Goal: Transaction & Acquisition: Obtain resource

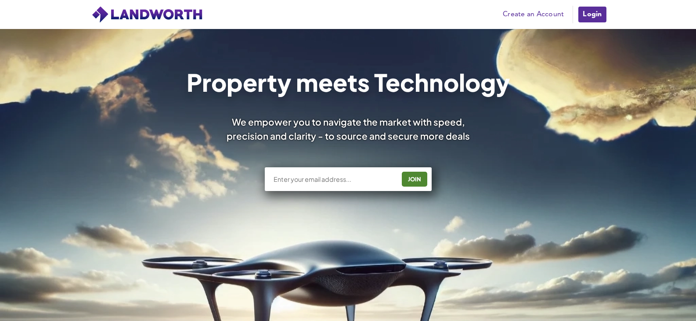
click at [314, 181] on input "text" at bounding box center [334, 179] width 122 height 9
click at [600, 12] on link "Login" at bounding box center [591, 15] width 29 height 18
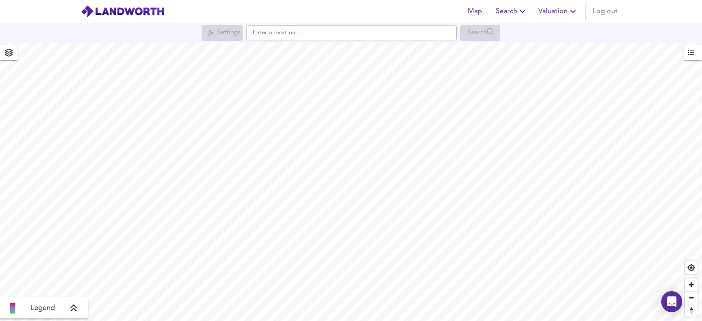
click at [554, 9] on span "Valuation" at bounding box center [559, 11] width 40 height 12
click at [545, 33] on li "New Valuation Report" at bounding box center [527, 32] width 105 height 16
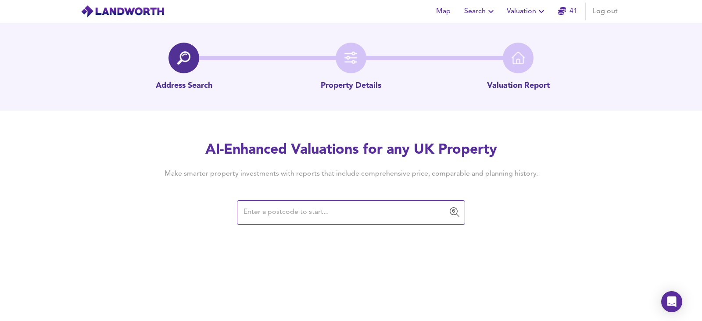
click at [290, 213] on input "text" at bounding box center [344, 212] width 207 height 17
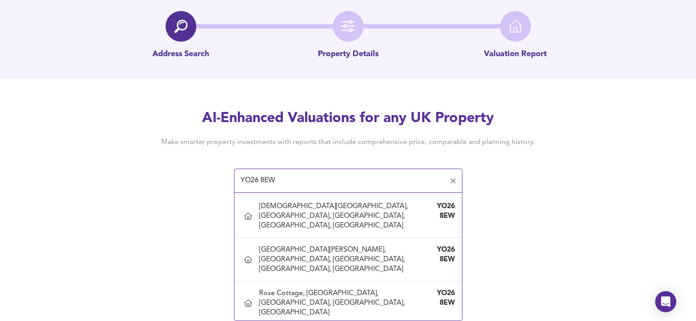
scroll to position [997, 0]
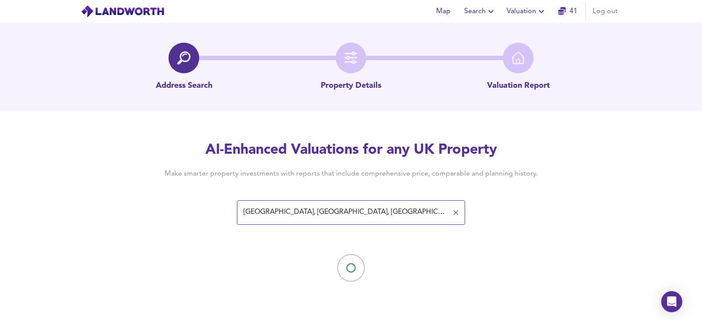
type input "West Side Farm, The Green, Nun Monkton Village, Nun Monkton, North Yorkshire"
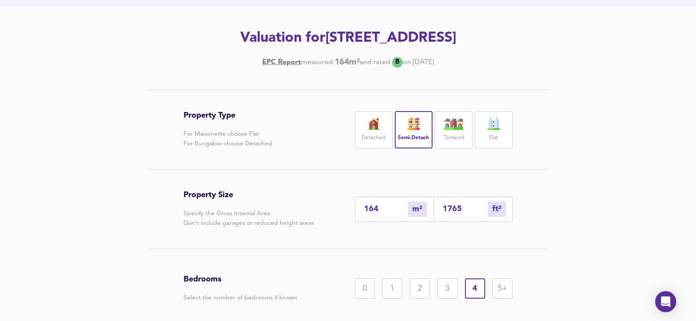
scroll to position [202, 0]
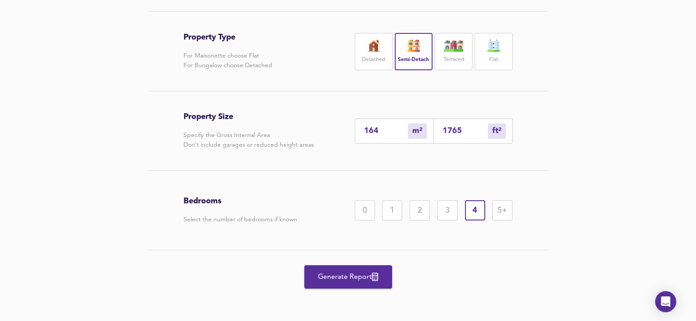
click at [374, 45] on img at bounding box center [374, 46] width 22 height 12
drag, startPoint x: 383, startPoint y: 134, endPoint x: 311, endPoint y: 130, distance: 71.7
click at [311, 130] on div "Property Size Specify the Gross Internal Area Don't include garages or reduced …" at bounding box center [348, 130] width 329 height 79
type input "1"
type input "11"
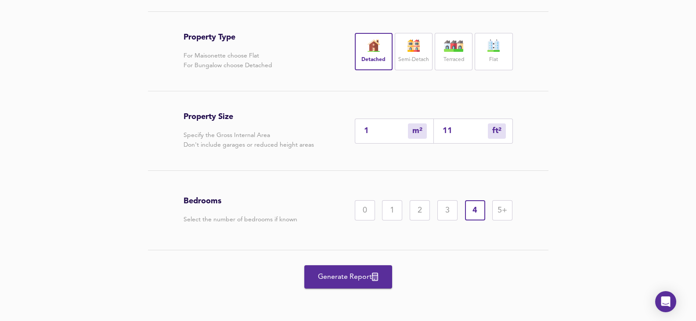
type input "18"
type input "194"
type input "181"
type input "1948"
type input "181"
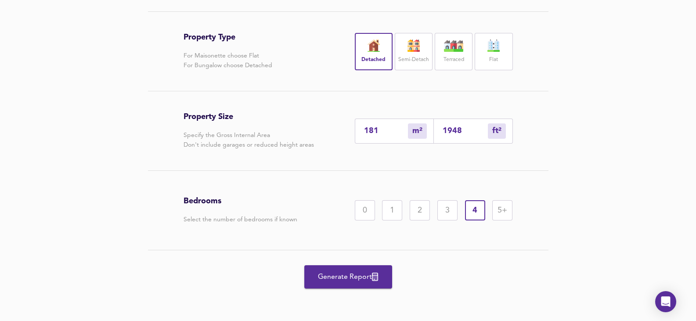
click at [358, 272] on span "Generate Report" at bounding box center [348, 277] width 70 height 12
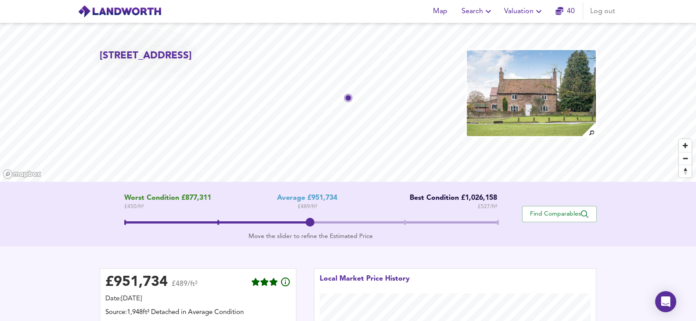
click at [536, 100] on img at bounding box center [531, 93] width 131 height 88
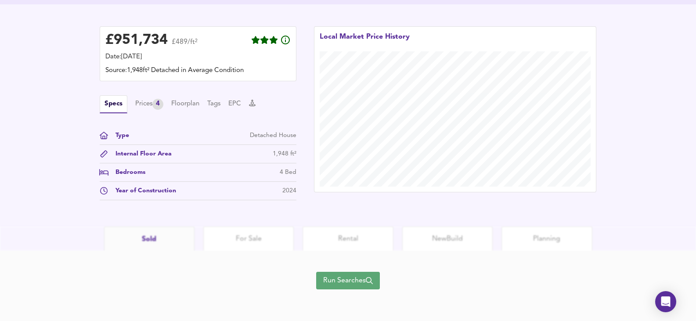
click at [370, 283] on icon "button" at bounding box center [369, 280] width 7 height 7
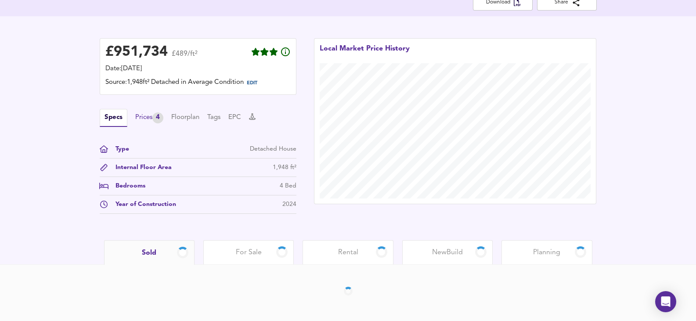
click at [141, 122] on div "Prices 4" at bounding box center [149, 117] width 28 height 11
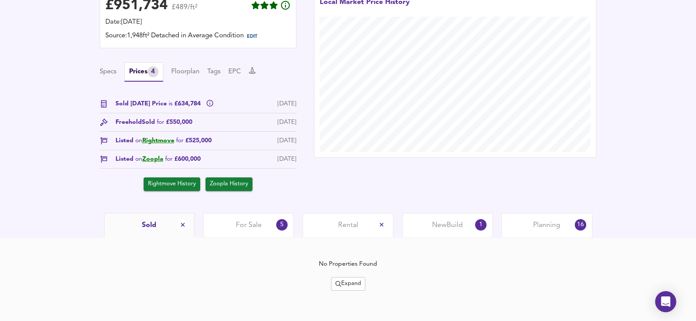
scroll to position [244, 0]
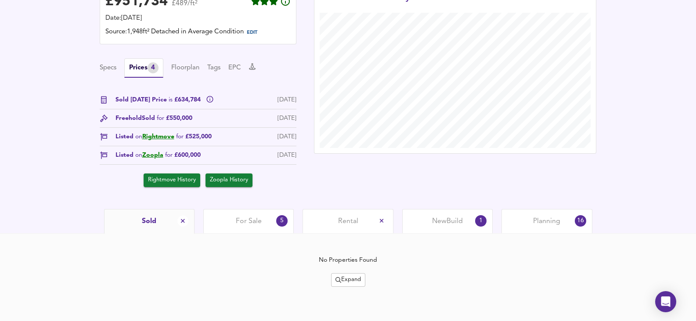
click at [263, 221] on div "For Sale 5" at bounding box center [248, 221] width 90 height 24
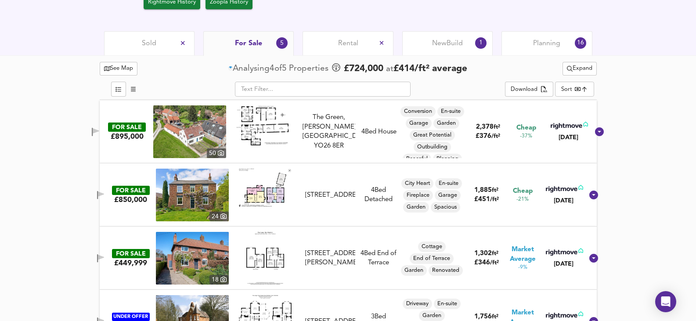
scroll to position [464, 0]
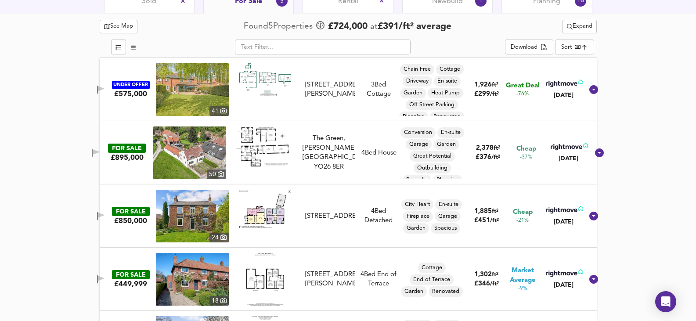
click at [184, 91] on img at bounding box center [192, 89] width 73 height 53
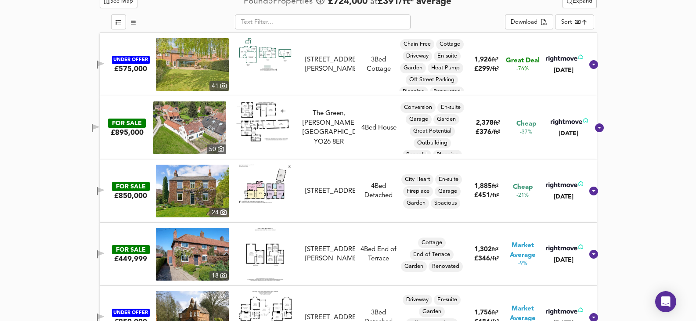
scroll to position [434, 0]
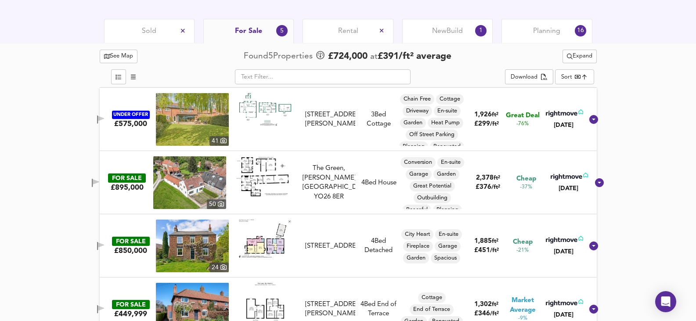
click at [187, 185] on img at bounding box center [189, 182] width 73 height 53
click at [154, 32] on span "Sold" at bounding box center [149, 31] width 14 height 10
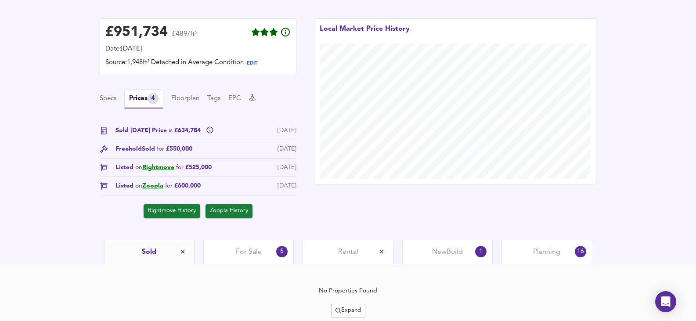
scroll to position [244, 0]
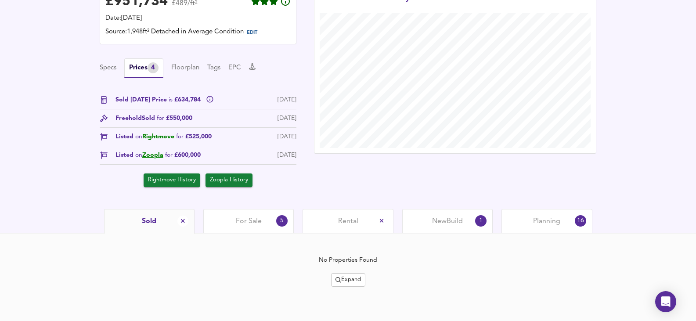
click at [349, 279] on span "Expand" at bounding box center [347, 280] width 25 height 10
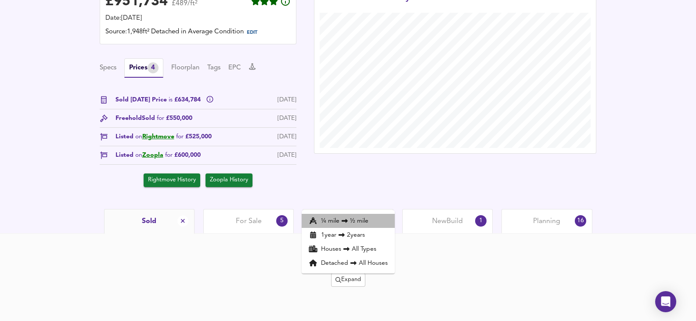
click at [344, 222] on icon at bounding box center [344, 221] width 11 height 6
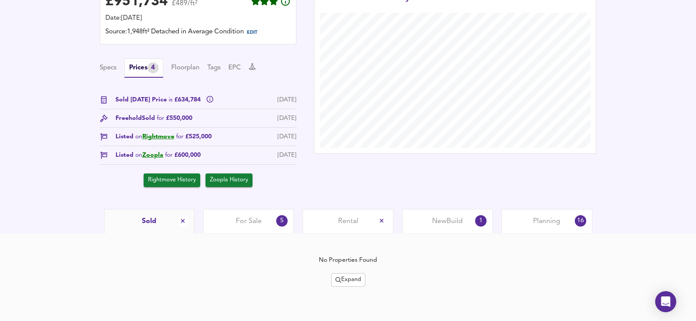
click at [342, 279] on span "Expand" at bounding box center [347, 280] width 25 height 10
click at [342, 236] on icon at bounding box center [341, 235] width 11 height 6
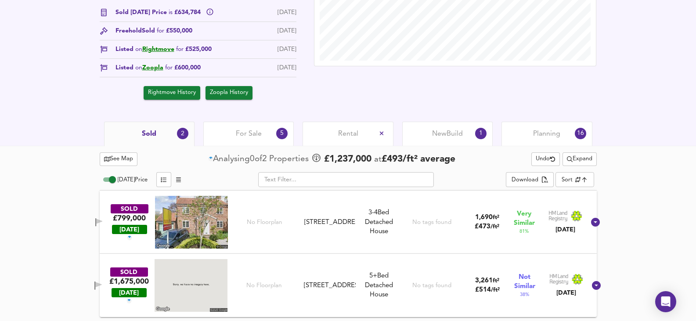
scroll to position [332, 0]
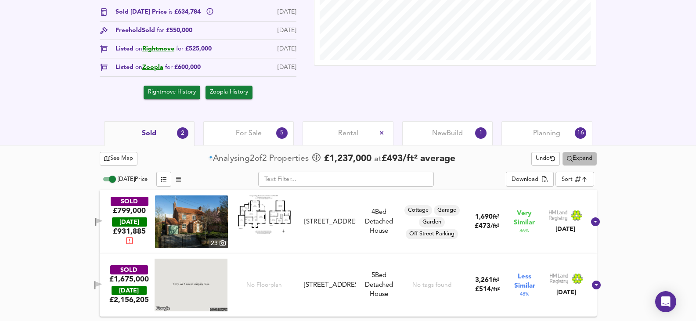
click at [582, 158] on span "Expand" at bounding box center [579, 159] width 25 height 10
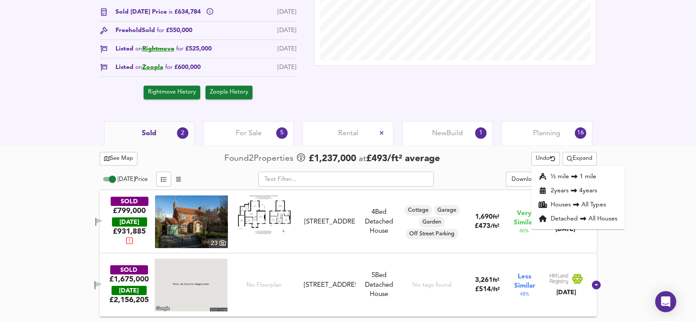
click at [566, 173] on li "½ mile 1 mile" at bounding box center [577, 176] width 93 height 14
drag, startPoint x: 92, startPoint y: 194, endPoint x: 2, endPoint y: 194, distance: 90.4
click at [75, 194] on div "See Map Found 2 Propert ies £ 1,237,000 at £ 493 / ft² average Undo Expand Toda…" at bounding box center [348, 233] width 696 height 176
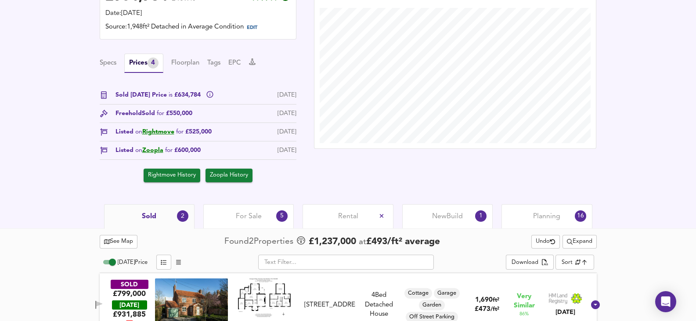
scroll to position [288, 0]
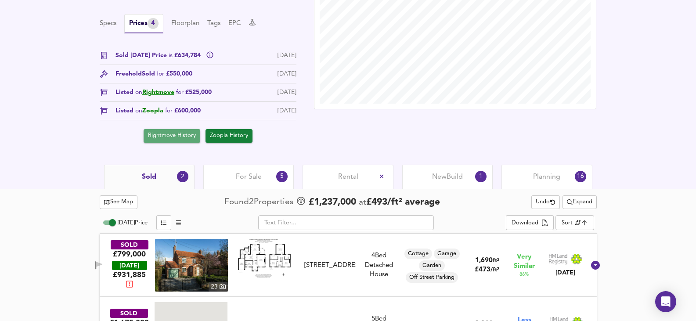
click at [177, 139] on span "Rightmove History" at bounding box center [172, 136] width 48 height 10
click at [220, 131] on button "Zoopla History" at bounding box center [228, 136] width 47 height 14
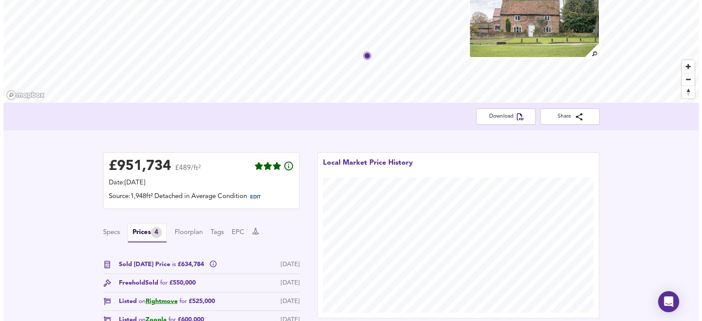
scroll to position [0, 0]
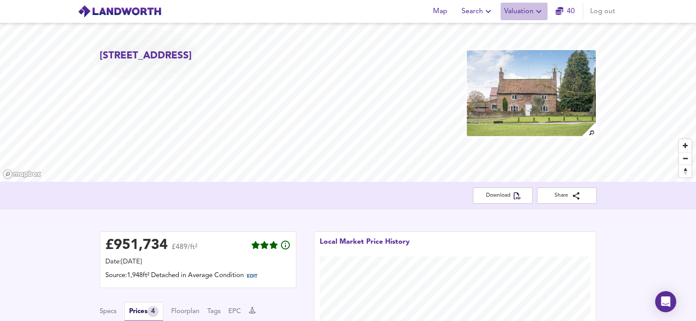
click at [536, 16] on icon "button" at bounding box center [538, 11] width 11 height 11
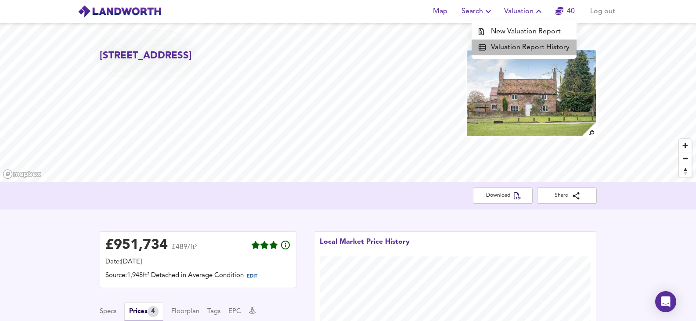
click at [532, 51] on li "Valuation Report History" at bounding box center [524, 48] width 105 height 16
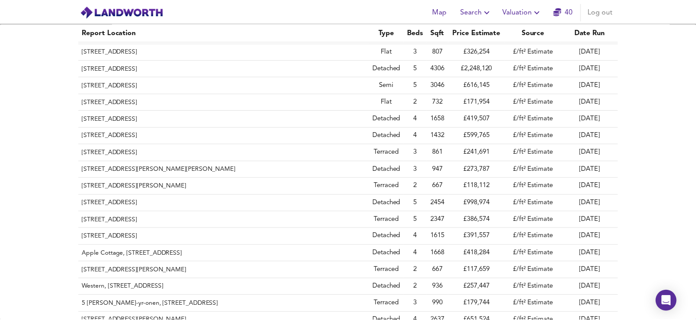
scroll to position [527, 0]
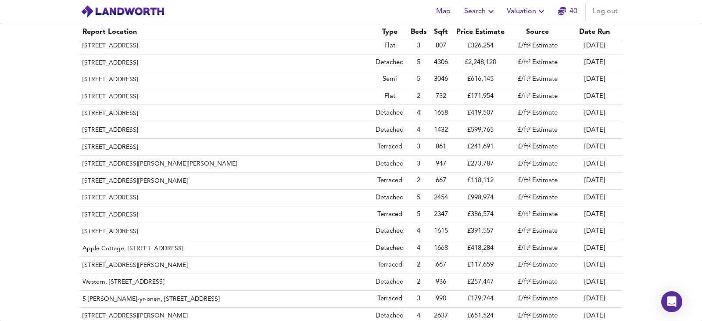
click at [139, 11] on img at bounding box center [123, 11] width 84 height 13
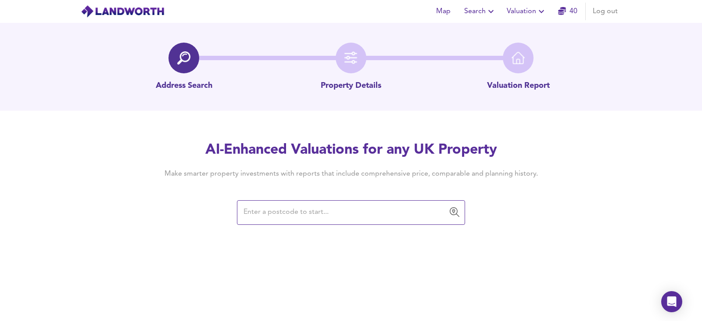
click at [324, 213] on input "text" at bounding box center [344, 212] width 207 height 17
click at [325, 218] on input "text" at bounding box center [344, 212] width 207 height 17
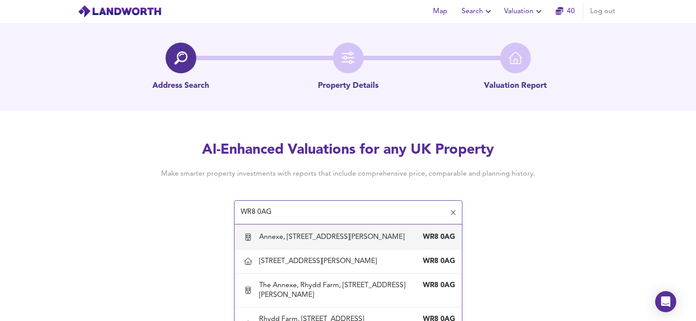
scroll to position [44, 0]
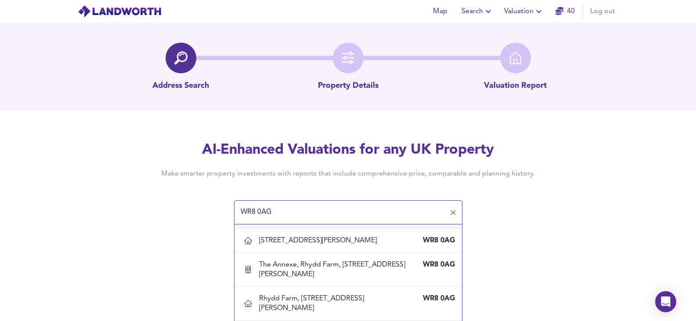
click at [327, 226] on div "Annexe, Dripshill Cottage, B4424 The Rhydd, Hanley Castle, Worcestershire WR8 0…" at bounding box center [347, 216] width 213 height 18
type input "Annexe, Dripshill Cottage, B4424 The Rhydd, Hanley Castle, Worcestershire"
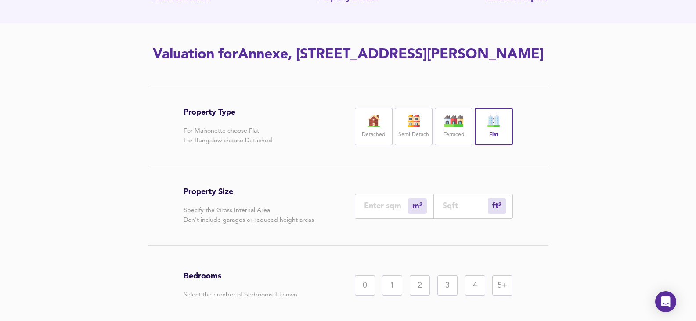
scroll to position [88, 0]
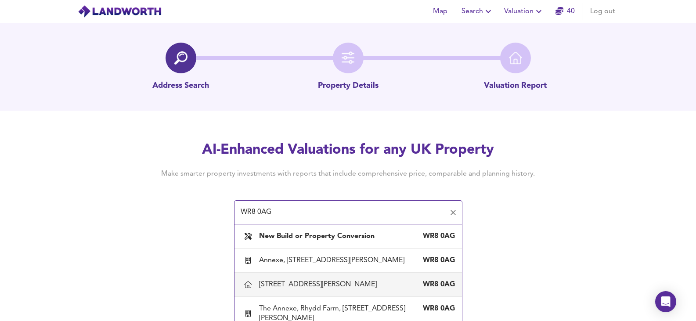
click at [334, 289] on div "Dripshill Cottage, B4424 The Rhydd, Hanley Castle, Worcestershire" at bounding box center [319, 285] width 121 height 10
type input "Dripshill Cottage, B4424 The Rhydd, Hanley Castle, Worcestershire"
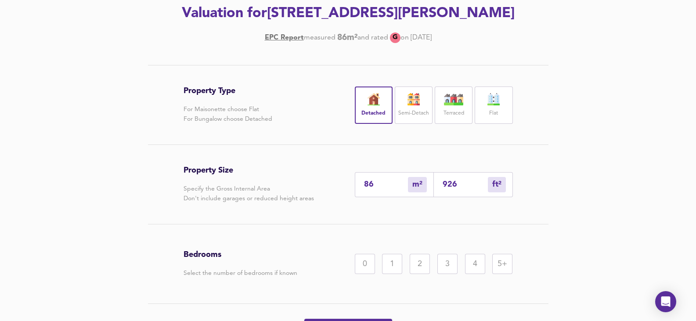
scroll to position [132, 0]
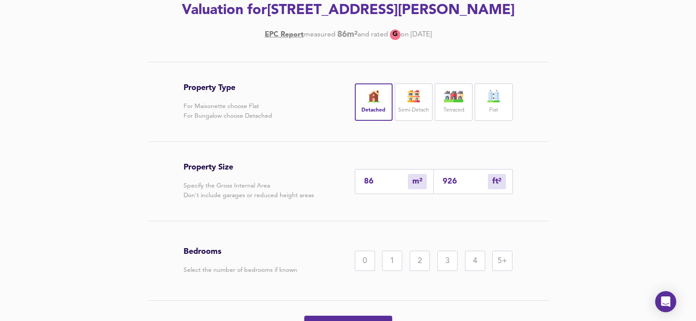
drag, startPoint x: 391, startPoint y: 199, endPoint x: 249, endPoint y: 200, distance: 141.8
click at [249, 200] on div "Property Size Specify the Gross Internal Area Don't include garages or reduced …" at bounding box center [348, 181] width 329 height 79
type input "2"
type input "22"
type input "25"
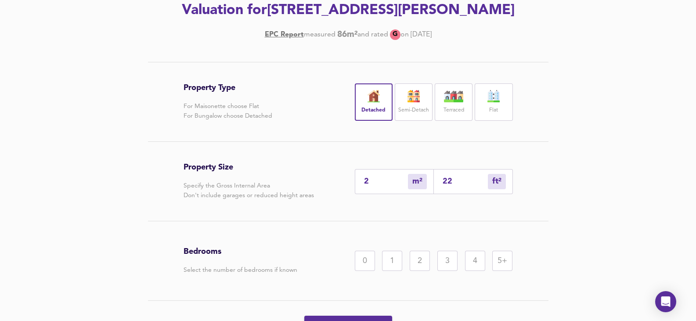
type input "269"
type input "250"
type input "2691"
type input "250"
click at [479, 271] on div "4" at bounding box center [475, 261] width 20 height 20
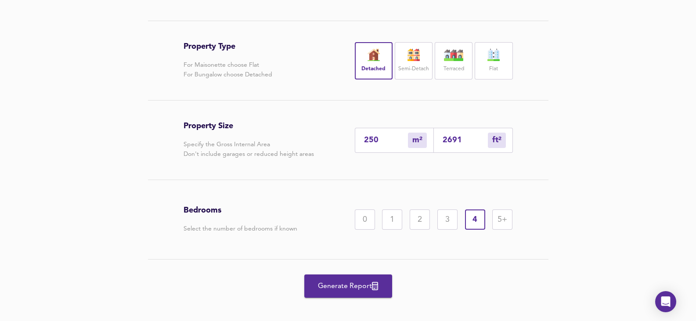
scroll to position [202, 0]
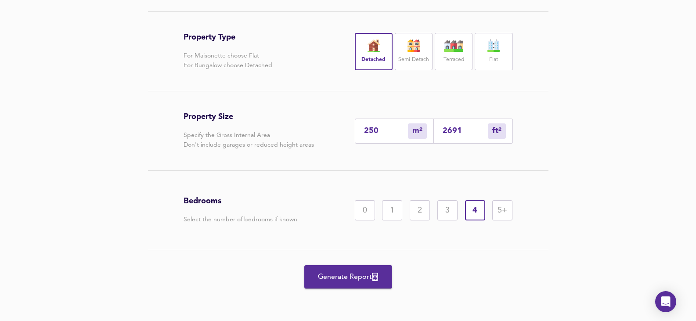
click at [500, 211] on div "5+" at bounding box center [502, 210] width 20 height 20
click at [333, 277] on span "Generate Report" at bounding box center [348, 277] width 70 height 12
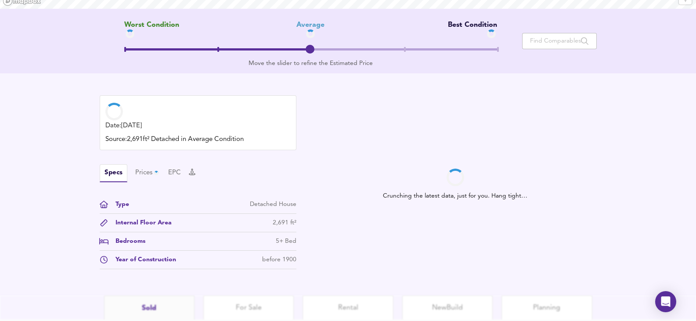
scroll to position [176, 0]
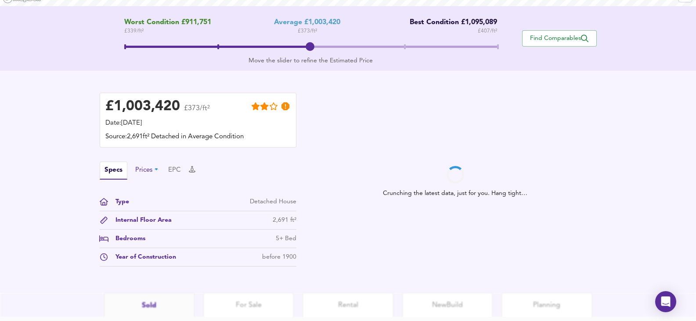
click at [147, 168] on div "Prices" at bounding box center [147, 171] width 25 height 10
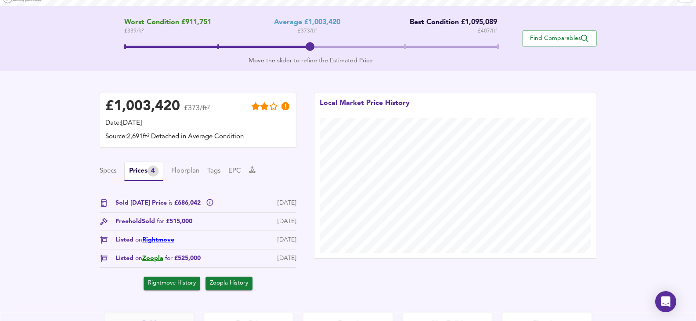
click at [153, 241] on link "Rightmove" at bounding box center [158, 240] width 32 height 6
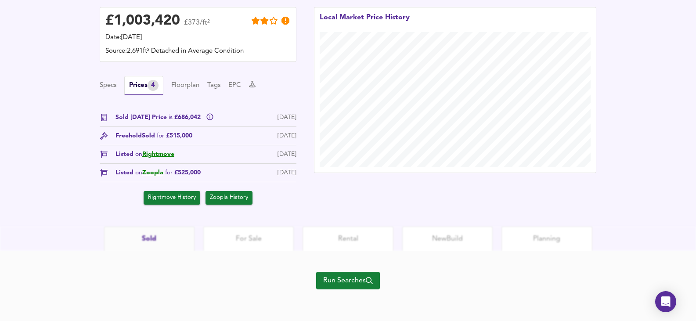
click at [364, 278] on span "Run Searches" at bounding box center [348, 280] width 50 height 12
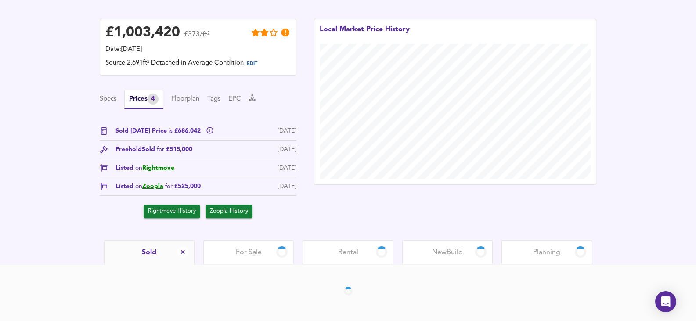
scroll to position [225, 0]
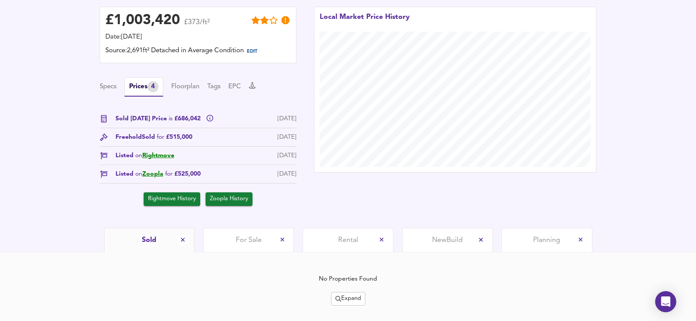
click at [331, 293] on button "Expand" at bounding box center [348, 299] width 34 height 14
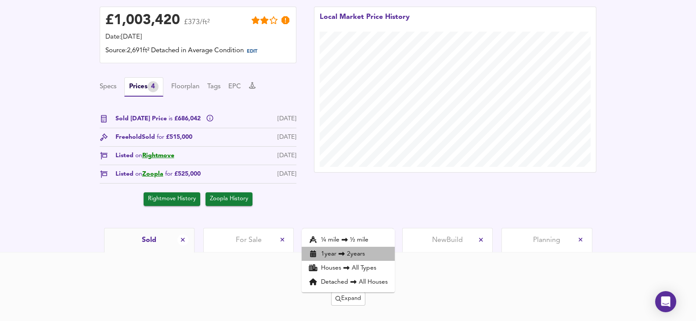
click at [331, 256] on li "1 year 2 years" at bounding box center [348, 254] width 93 height 14
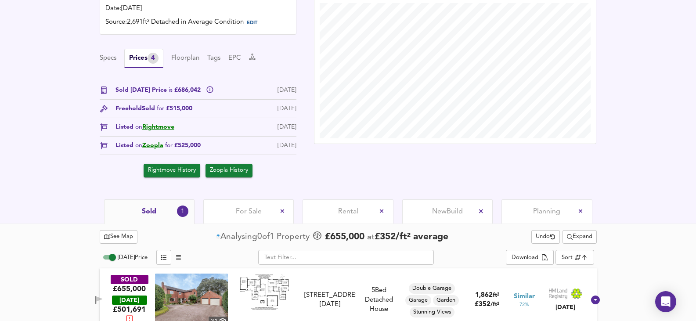
scroll to position [269, 0]
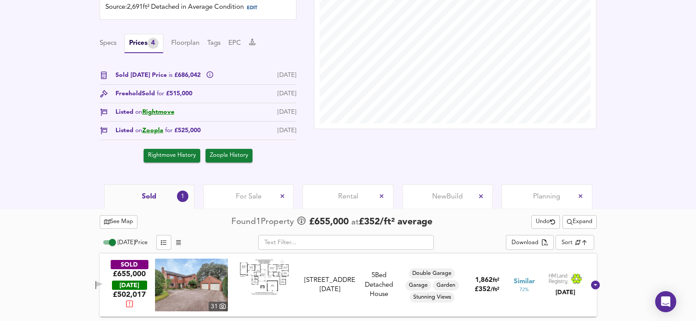
click at [187, 280] on img at bounding box center [191, 285] width 73 height 53
click at [261, 195] on span "For Sale" at bounding box center [249, 197] width 26 height 10
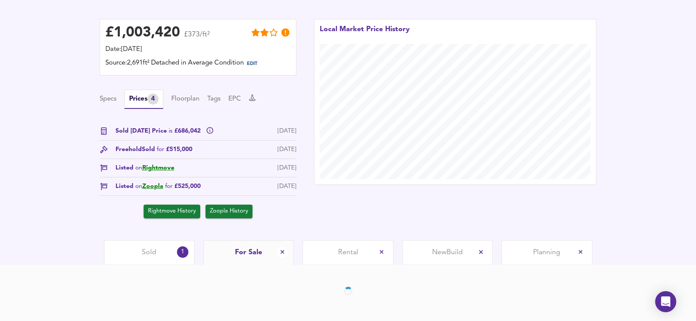
scroll to position [244, 0]
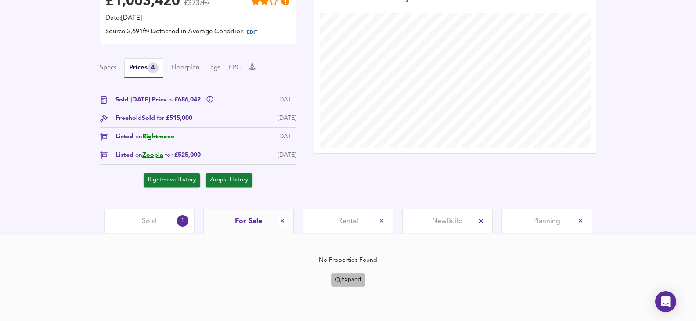
click at [346, 275] on span "Expand" at bounding box center [347, 280] width 25 height 10
click at [357, 234] on li "¼ mile ½ mile" at bounding box center [349, 235] width 89 height 14
click at [347, 283] on span "Expand" at bounding box center [347, 280] width 25 height 10
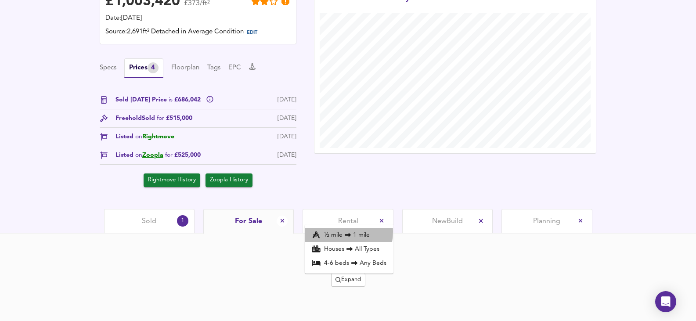
click at [335, 231] on li "½ mile 1 mile" at bounding box center [349, 235] width 89 height 14
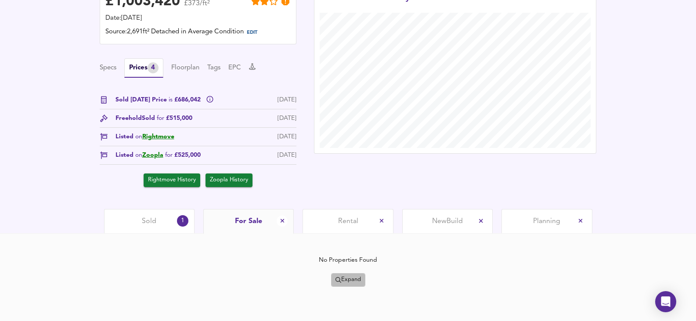
click at [349, 284] on span "Expand" at bounding box center [347, 280] width 25 height 10
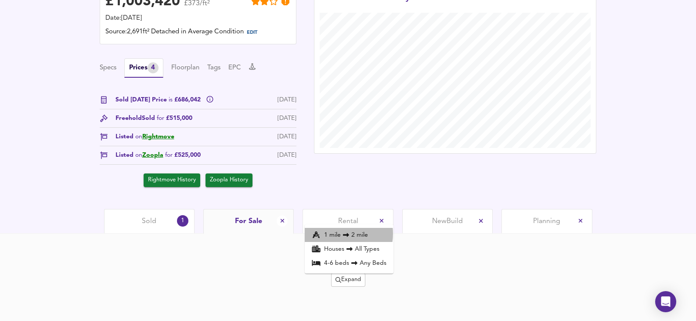
click at [335, 233] on li "1 mile 2 mile" at bounding box center [349, 235] width 89 height 14
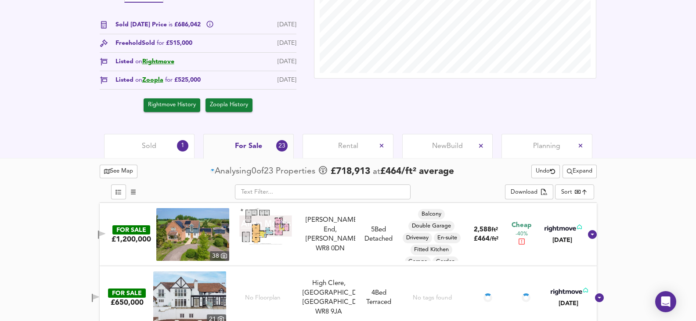
scroll to position [332, 0]
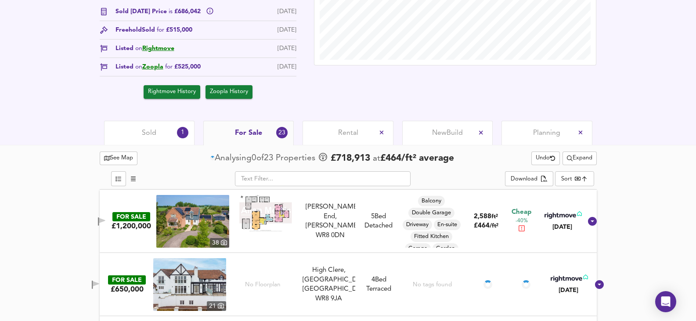
click at [169, 225] on img at bounding box center [192, 221] width 73 height 53
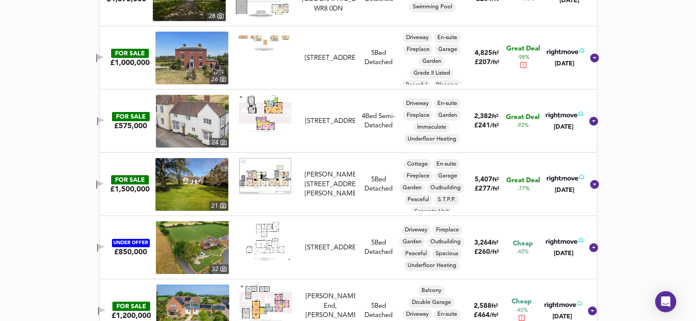
scroll to position [639, 0]
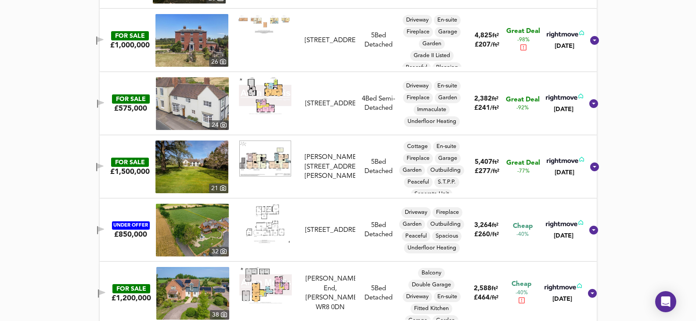
click at [174, 239] on img at bounding box center [192, 230] width 73 height 53
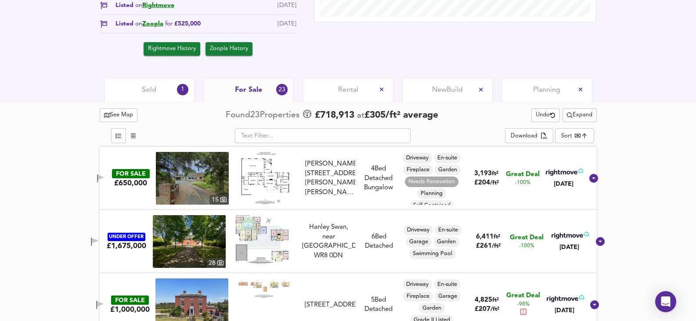
scroll to position [376, 0]
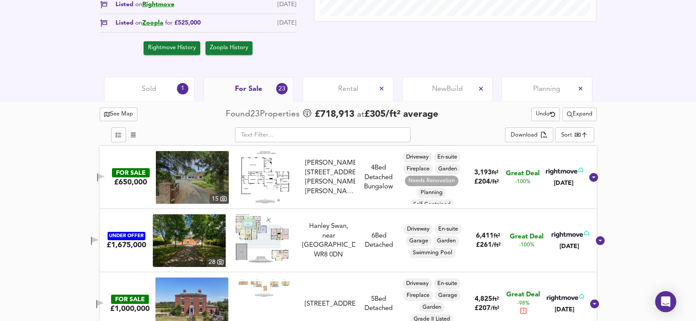
click at [590, 119] on span "Expand" at bounding box center [579, 114] width 25 height 10
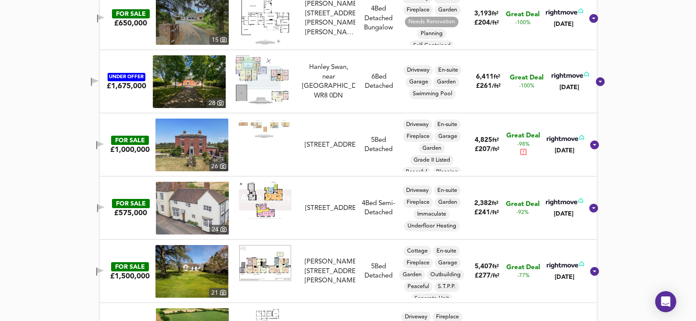
scroll to position [639, 0]
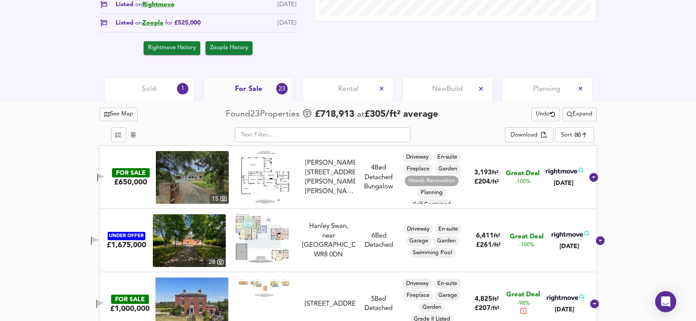
click at [157, 88] on div "Sold 1" at bounding box center [149, 89] width 90 height 24
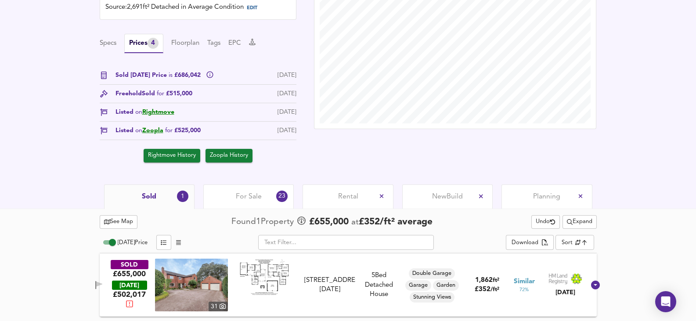
click at [191, 277] on img at bounding box center [191, 285] width 73 height 53
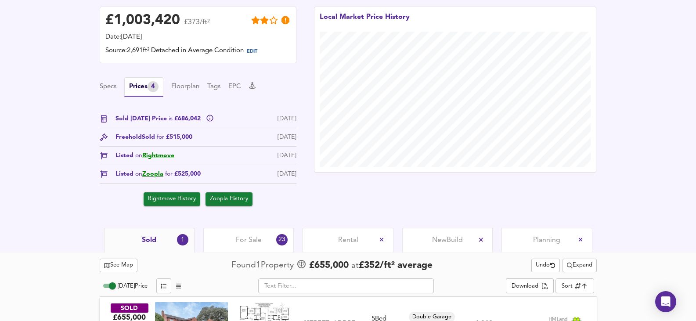
click at [237, 235] on div "For Sale 23" at bounding box center [248, 240] width 90 height 24
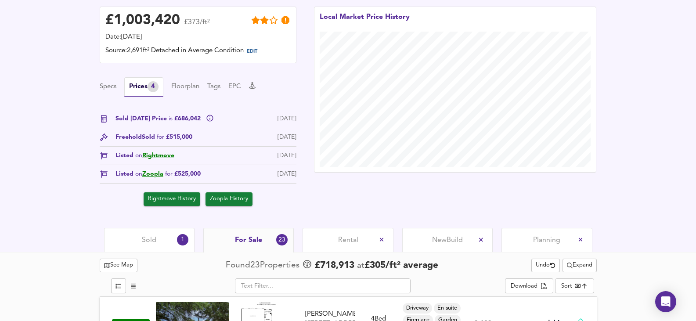
scroll to position [356, 0]
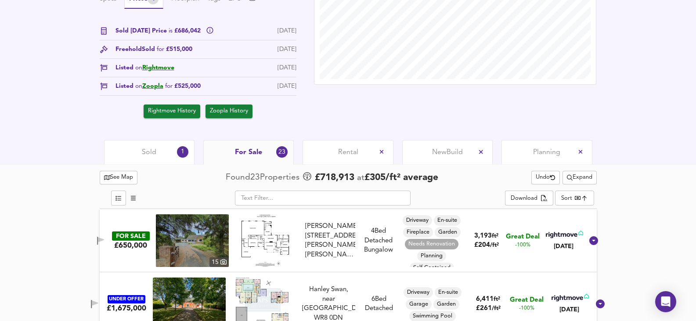
click at [149, 151] on span "Sold" at bounding box center [149, 153] width 14 height 10
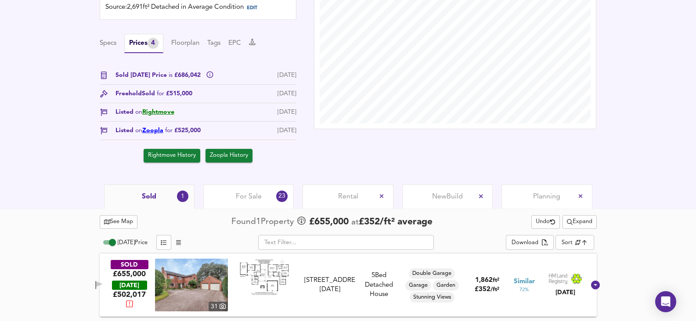
click at [151, 130] on link "Zoopla" at bounding box center [152, 130] width 21 height 6
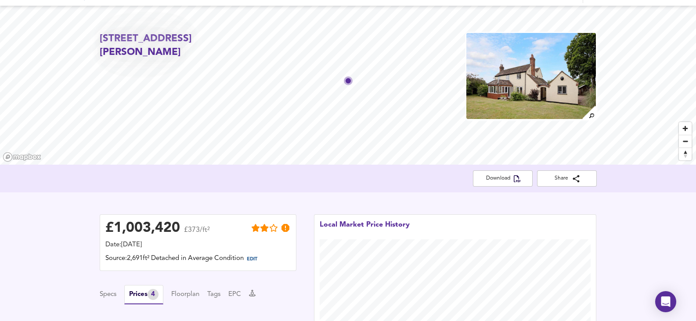
scroll to position [0, 0]
